Goal: Find specific page/section: Find specific page/section

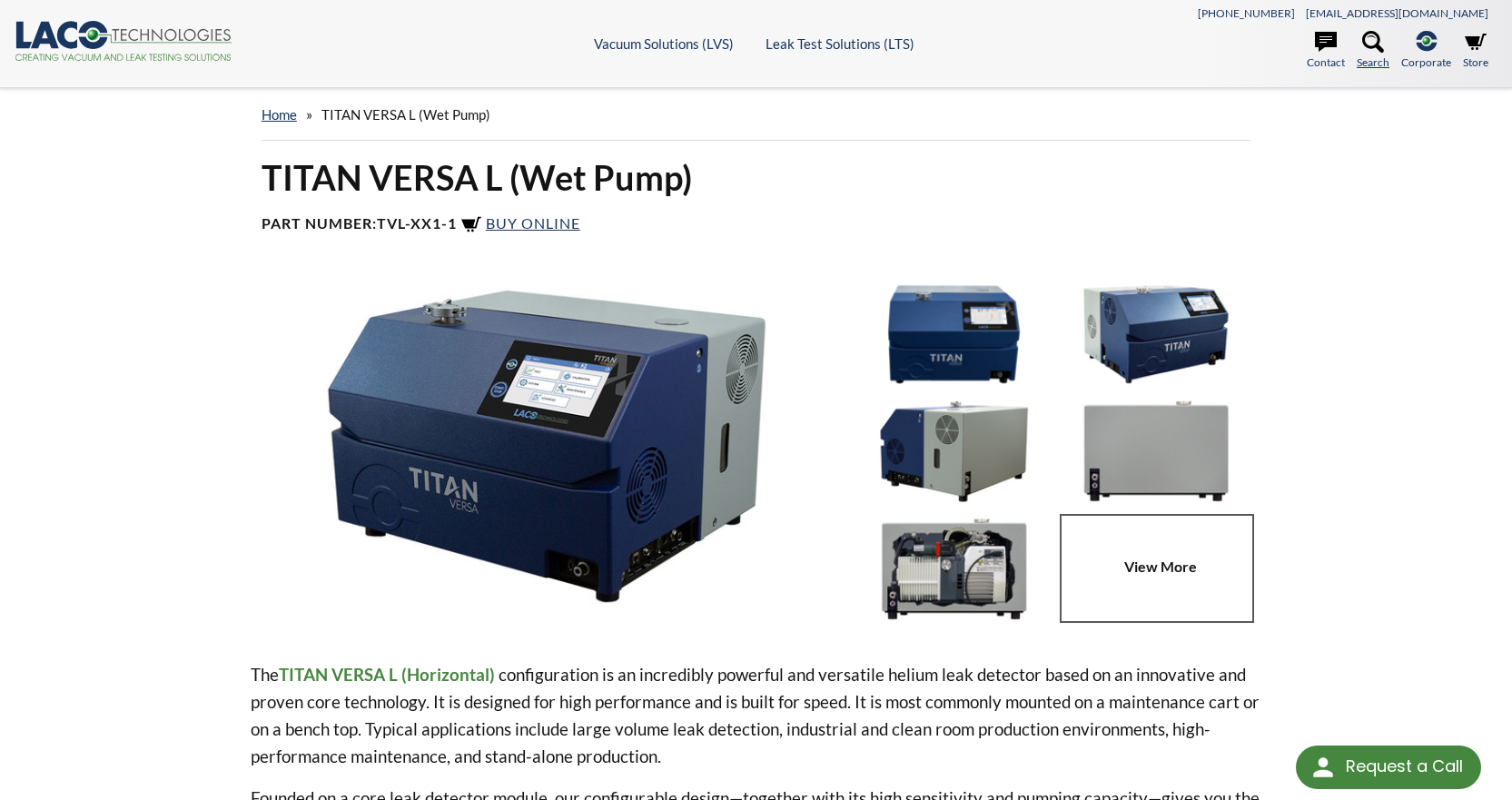
click at [1365, 46] on icon at bounding box center [1373, 42] width 22 height 22
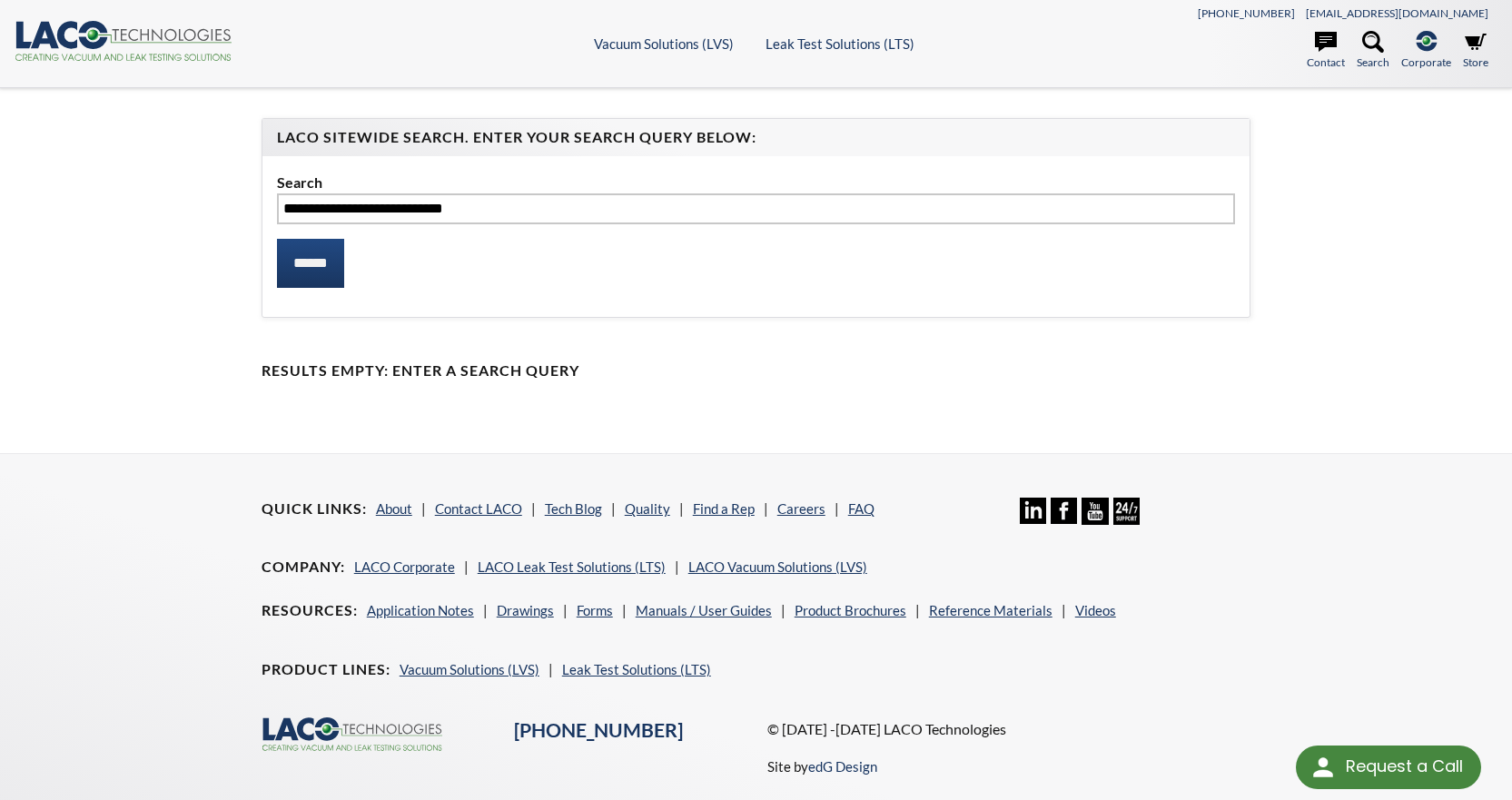
type input "**********"
click at [277, 238] on input "******" at bounding box center [310, 262] width 67 height 49
click at [1466, 56] on link "Store" at bounding box center [1475, 51] width 25 height 40
